Goal: Task Accomplishment & Management: Complete application form

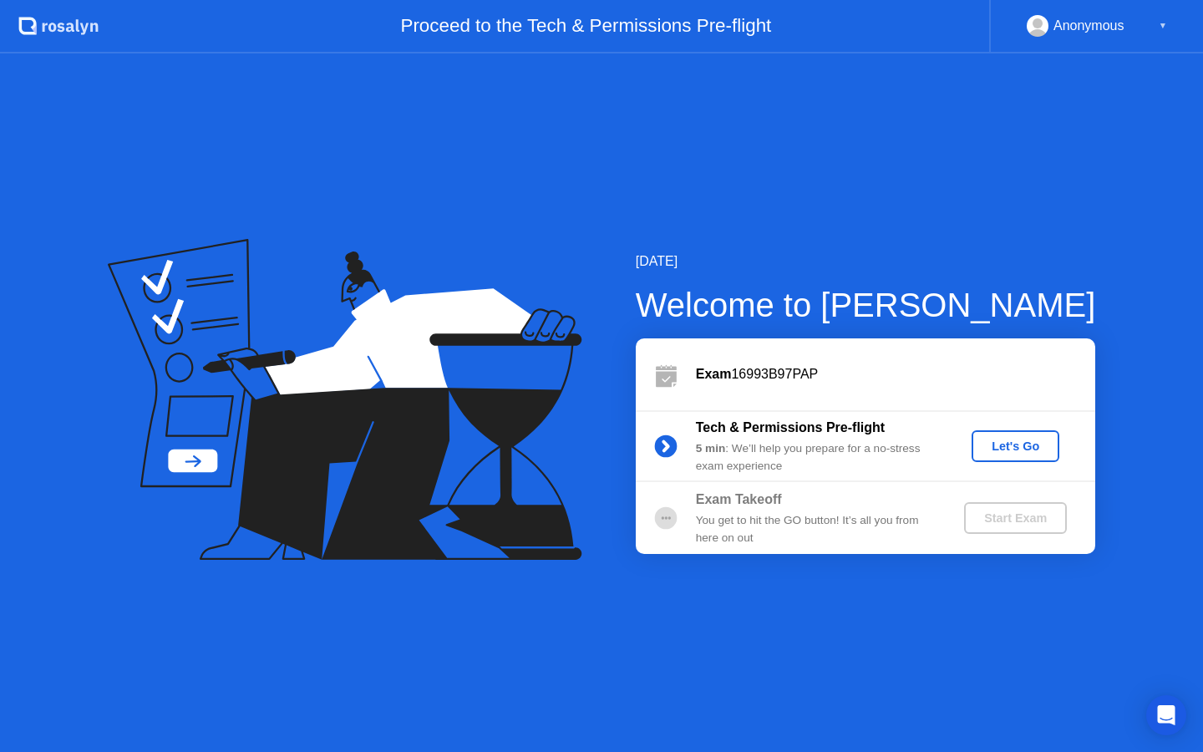
click at [997, 441] on div "Let's Go" at bounding box center [1015, 445] width 74 height 13
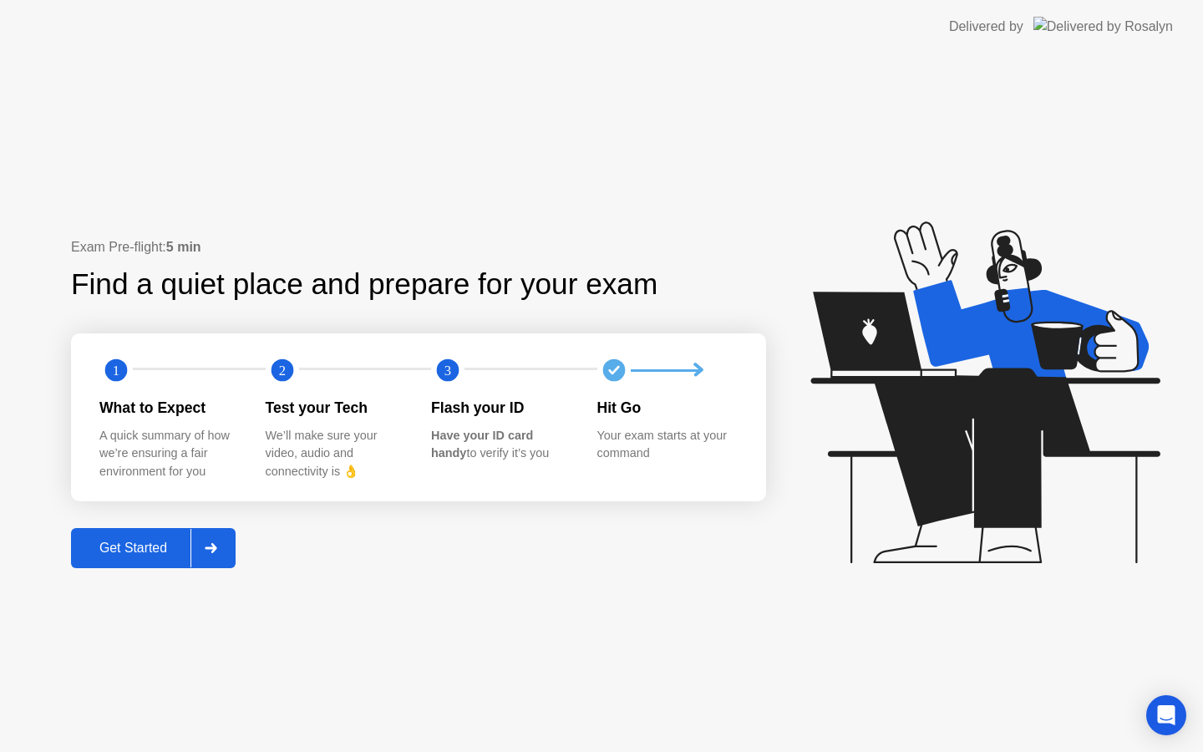
click at [125, 553] on div "Get Started" at bounding box center [133, 547] width 114 height 15
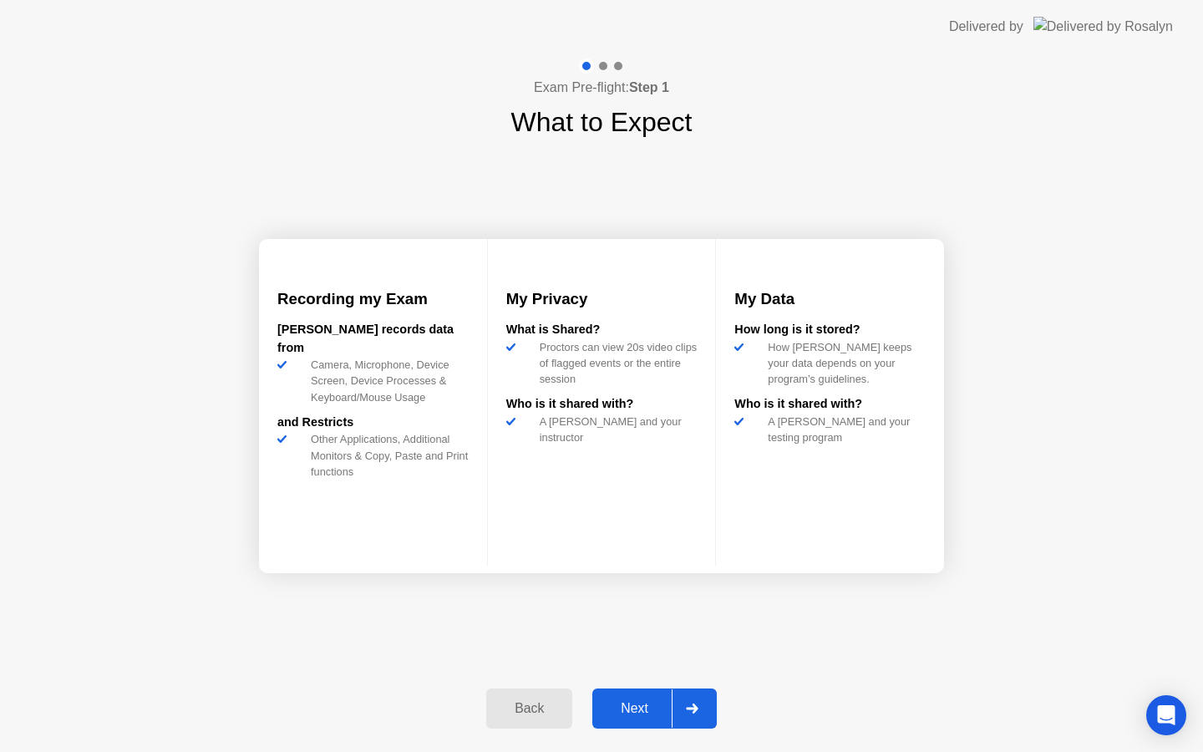
click at [635, 710] on div "Next" at bounding box center [634, 708] width 74 height 15
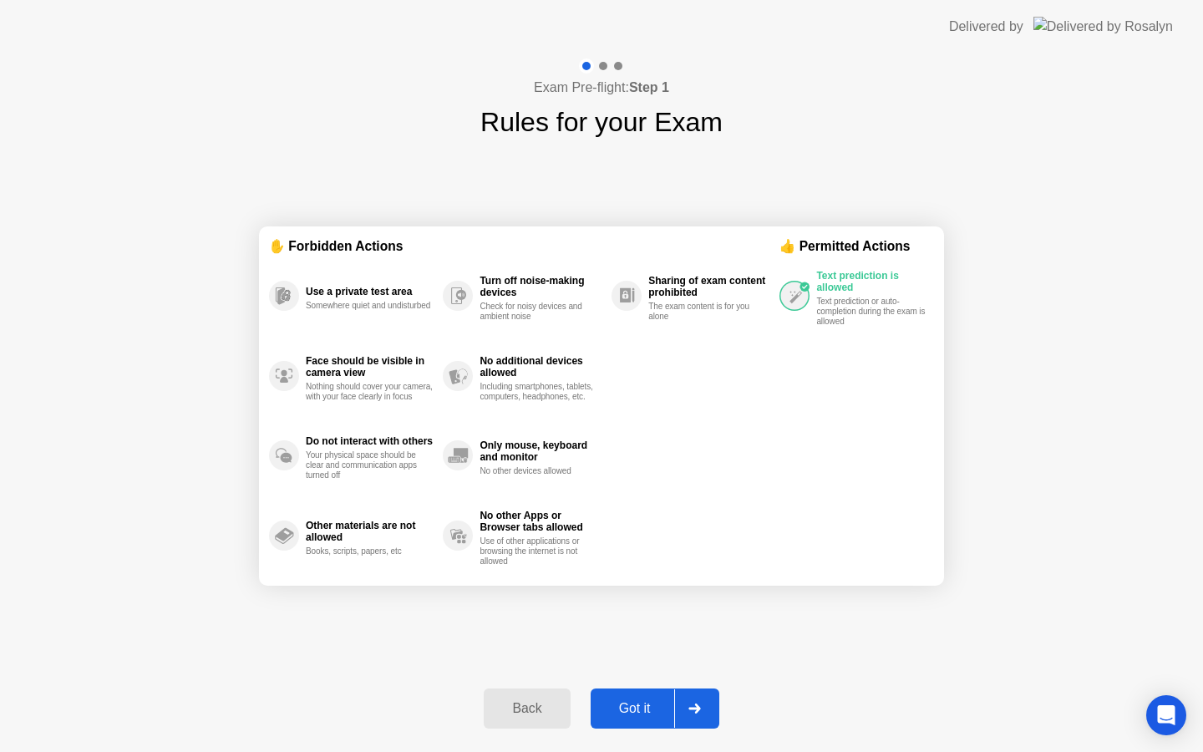
click at [624, 703] on div "Got it" at bounding box center [635, 708] width 79 height 15
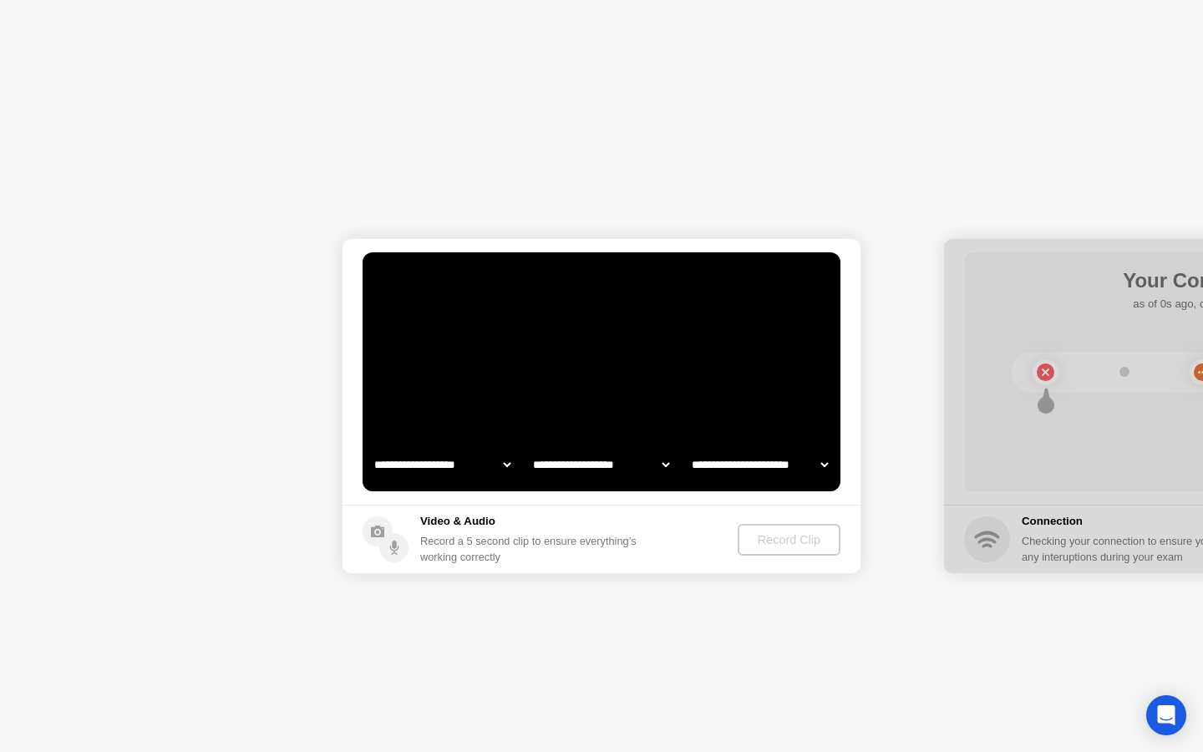
select select "**********"
select select "*******"
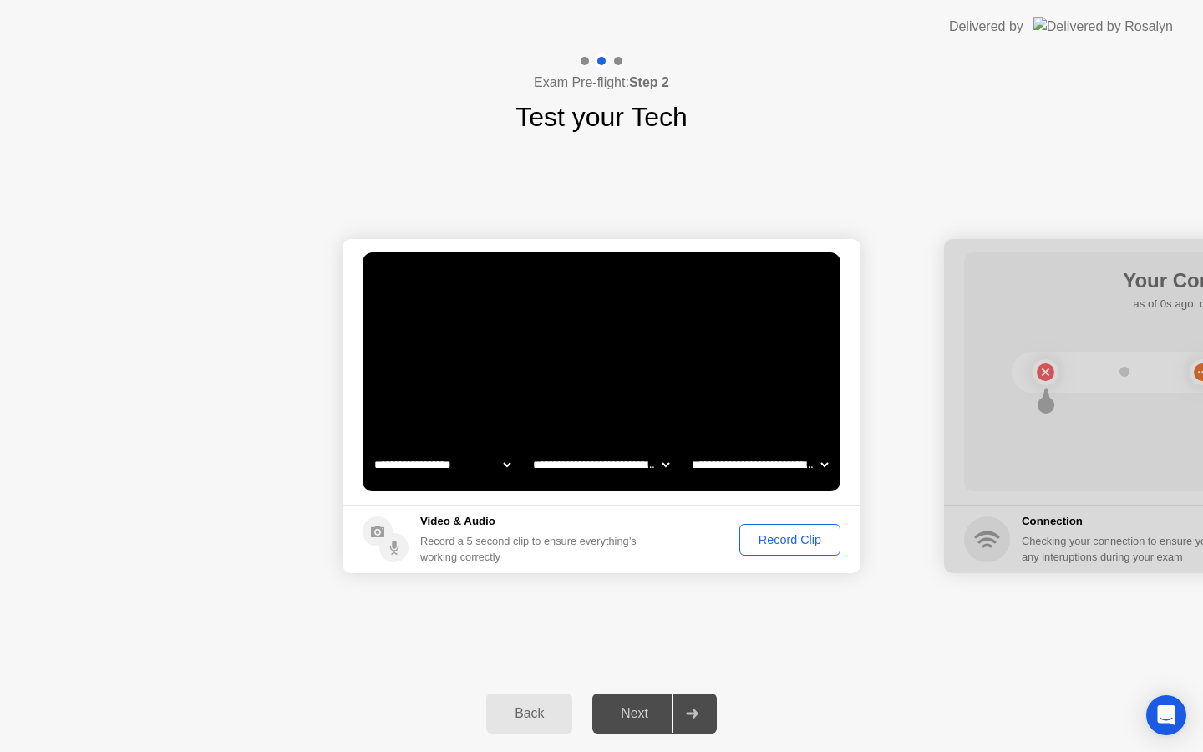
click at [789, 540] on div "Record Clip" at bounding box center [789, 539] width 89 height 13
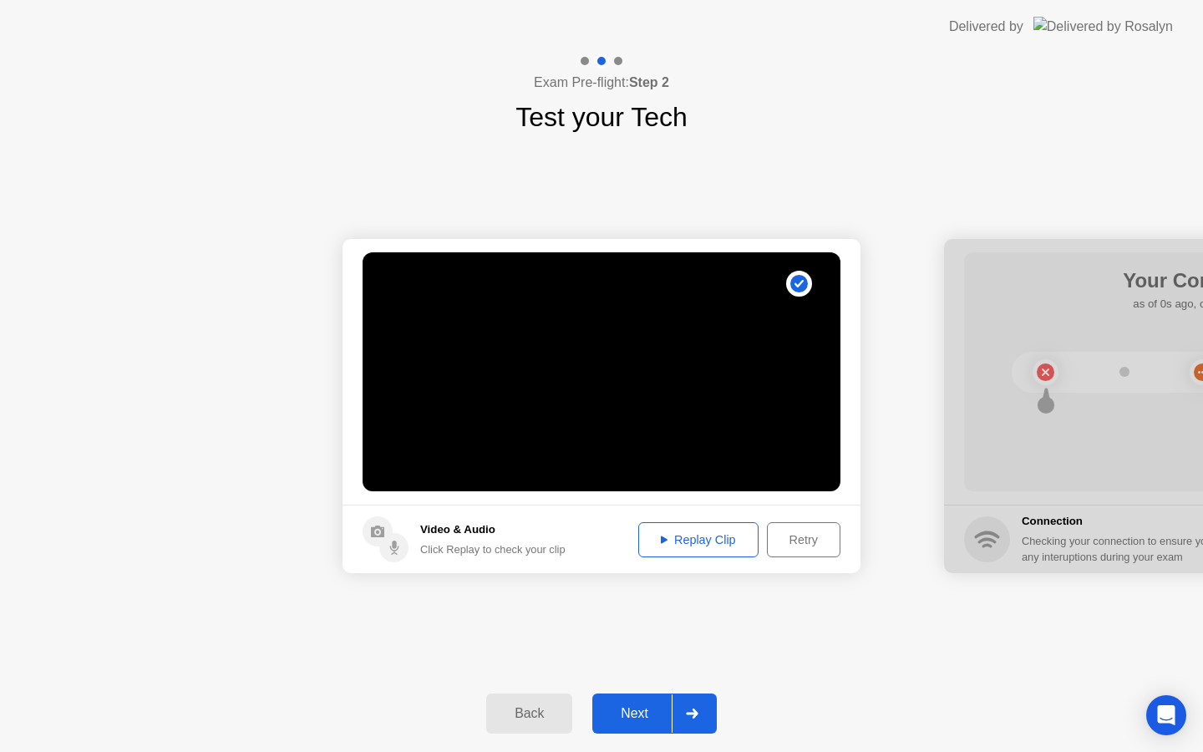
click at [681, 538] on div "Replay Clip" at bounding box center [698, 539] width 109 height 13
click at [624, 718] on div "Next" at bounding box center [634, 713] width 74 height 15
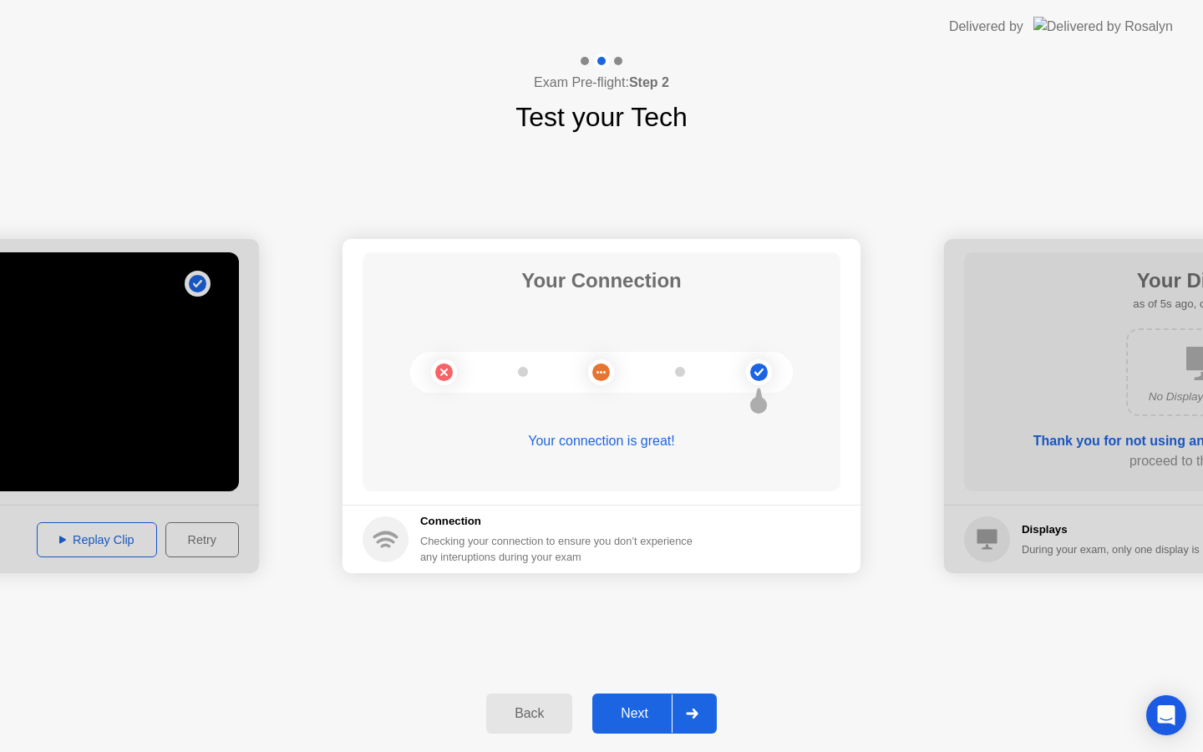
click at [619, 713] on div "Next" at bounding box center [634, 713] width 74 height 15
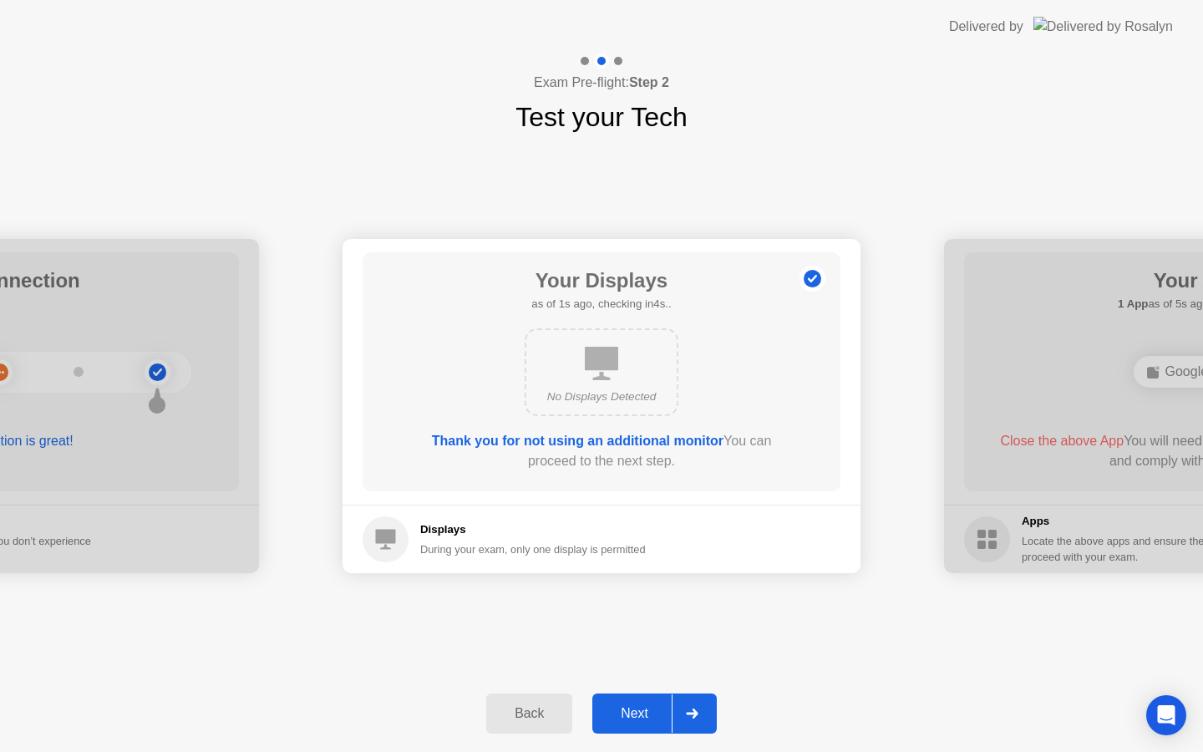
click at [620, 710] on div "Next" at bounding box center [634, 713] width 74 height 15
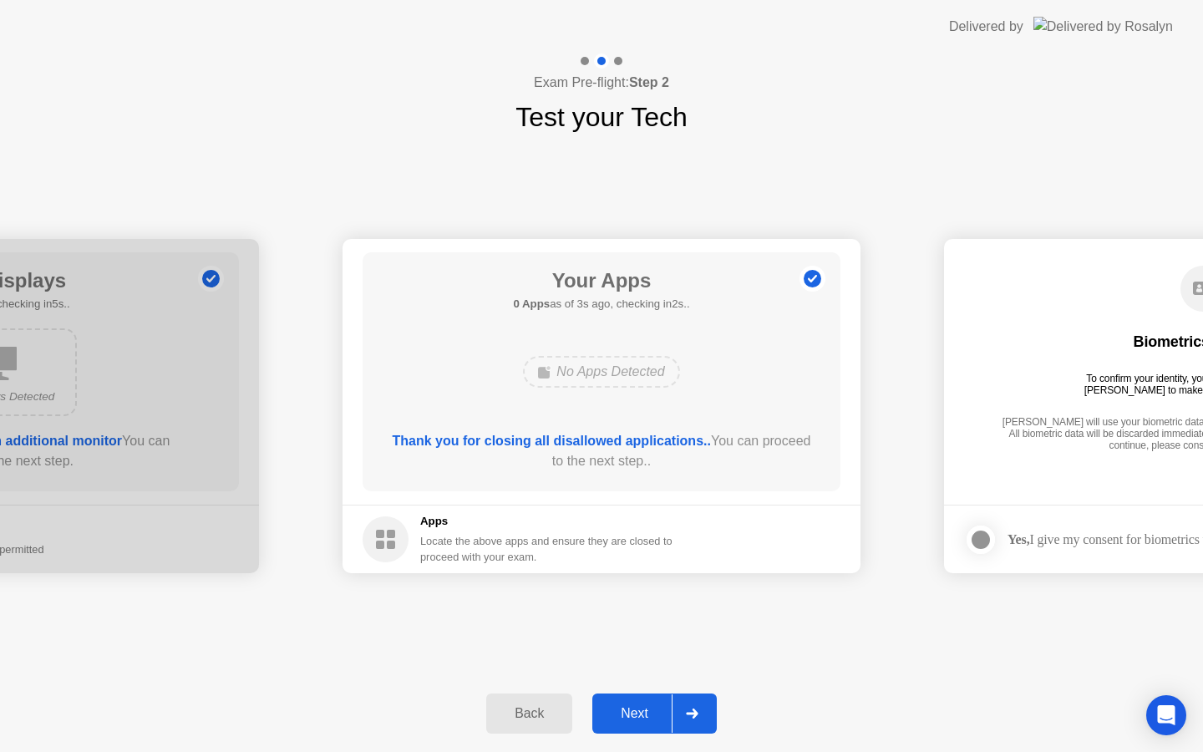
click at [636, 713] on div "Next" at bounding box center [634, 713] width 74 height 15
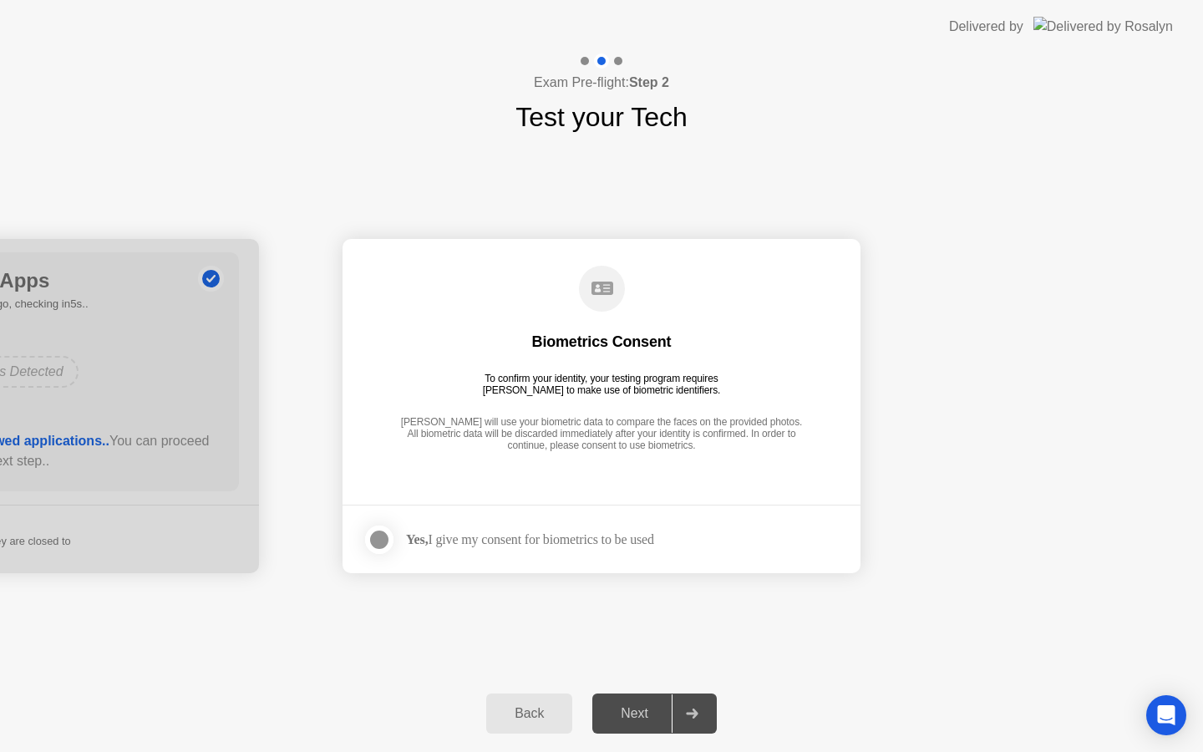
click at [378, 537] on div at bounding box center [379, 540] width 20 height 20
click at [643, 715] on div "Next" at bounding box center [634, 713] width 74 height 15
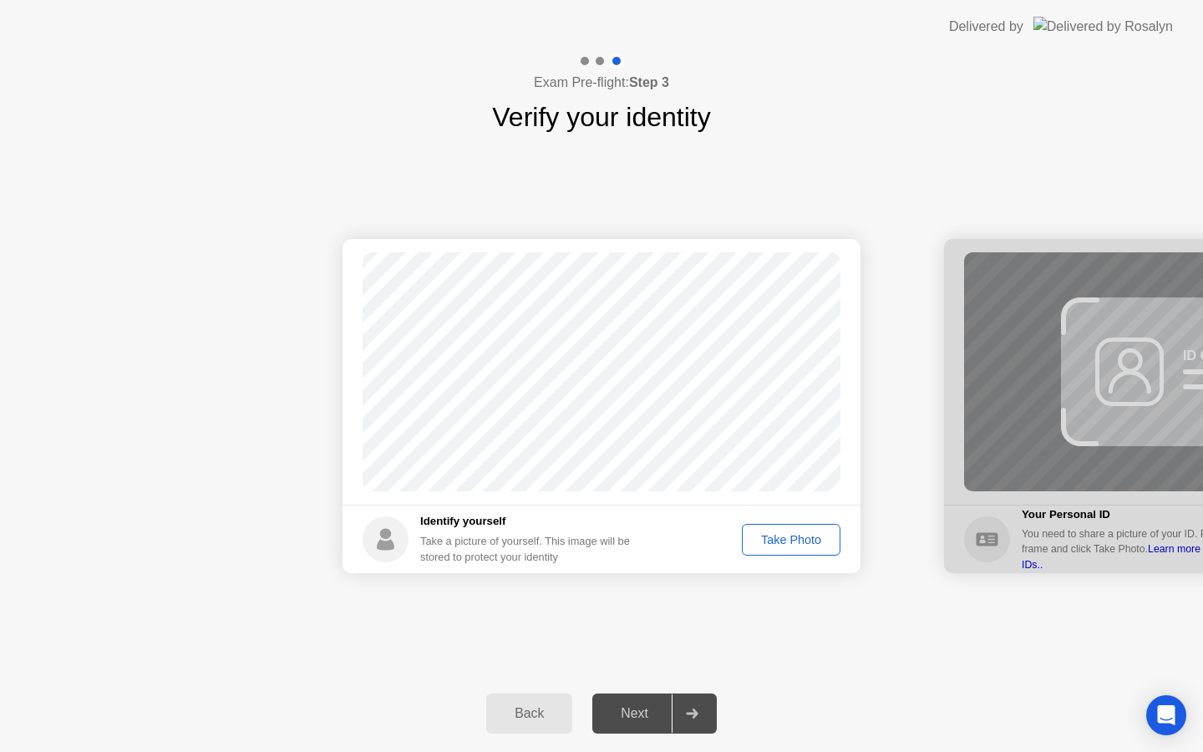
click at [807, 545] on div "Take Photo" at bounding box center [791, 539] width 87 height 13
click at [639, 715] on div "Next" at bounding box center [634, 713] width 74 height 15
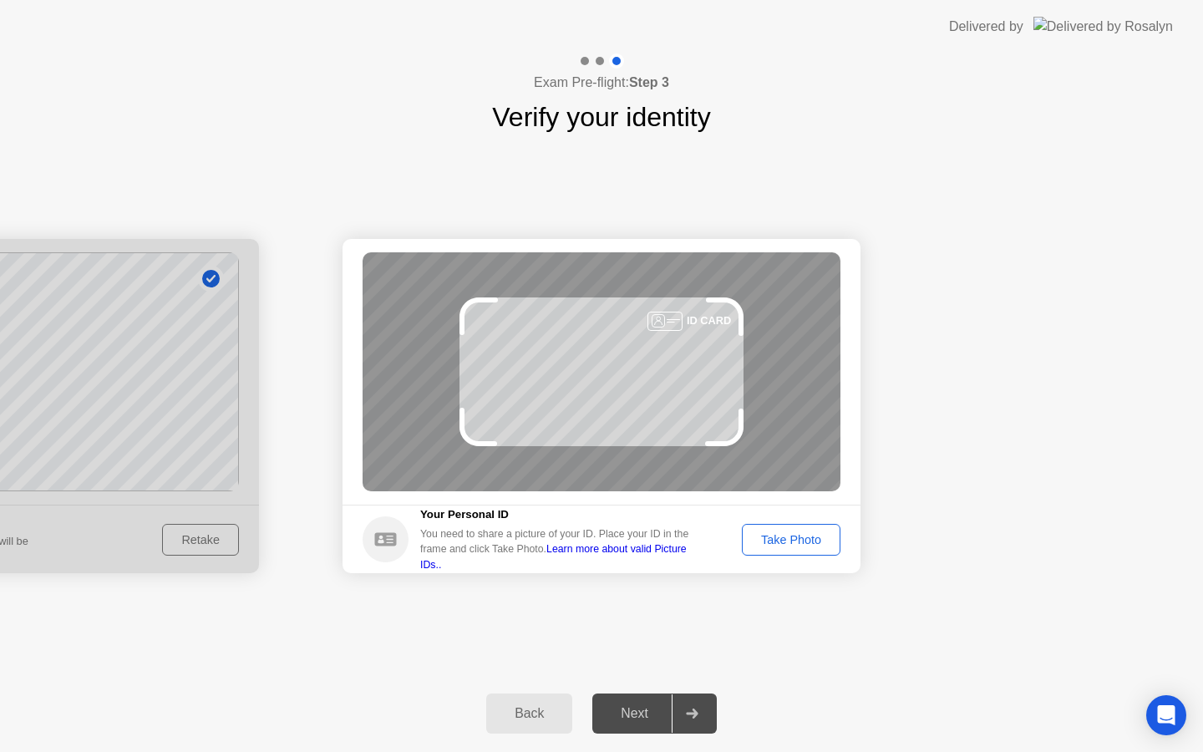
click at [758, 535] on div "Take Photo" at bounding box center [791, 539] width 87 height 13
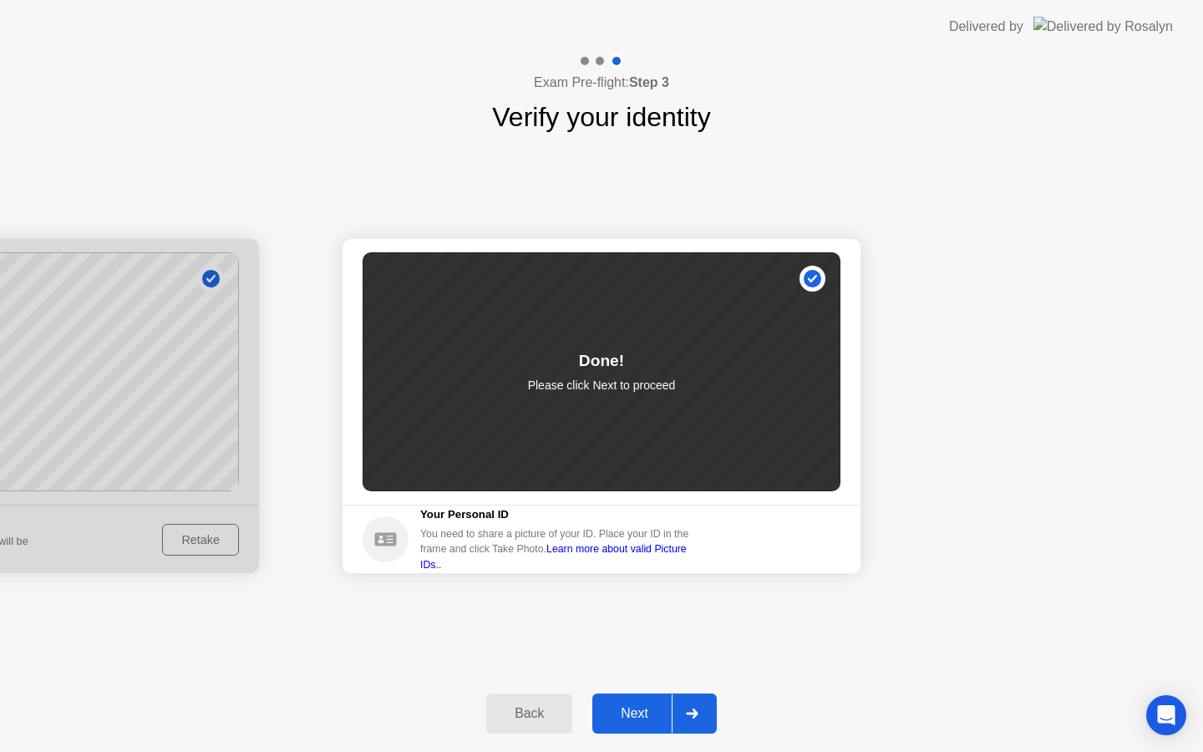
click at [641, 702] on button "Next" at bounding box center [654, 713] width 124 height 40
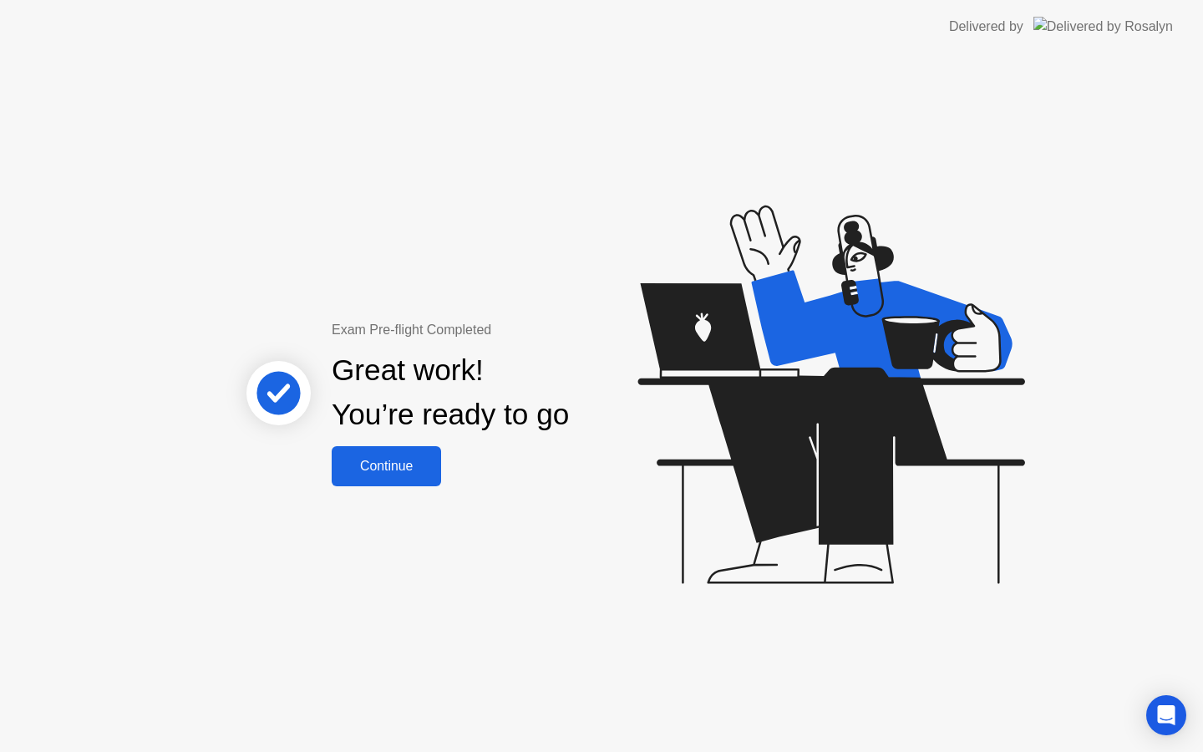
click at [410, 462] on div "Continue" at bounding box center [386, 466] width 99 height 15
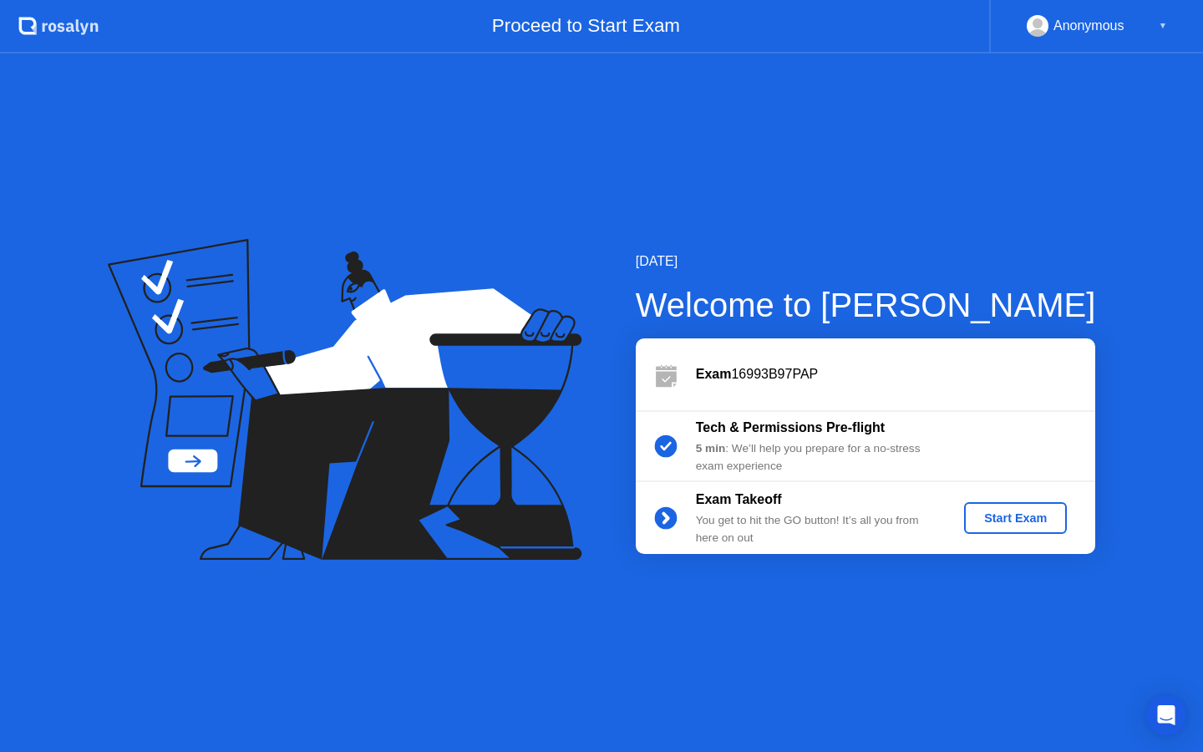
click at [982, 516] on div "Start Exam" at bounding box center [1015, 517] width 89 height 13
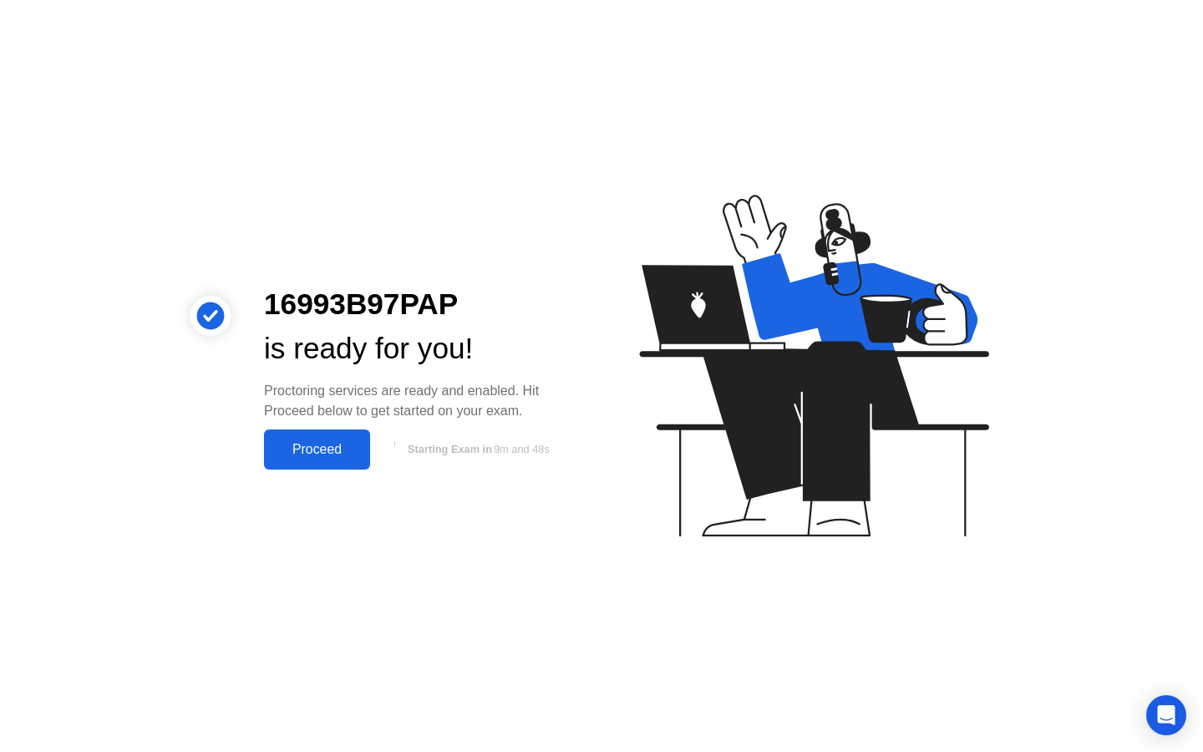
click at [320, 448] on div "Proceed" at bounding box center [317, 449] width 96 height 15
